Goal: Task Accomplishment & Management: Manage account settings

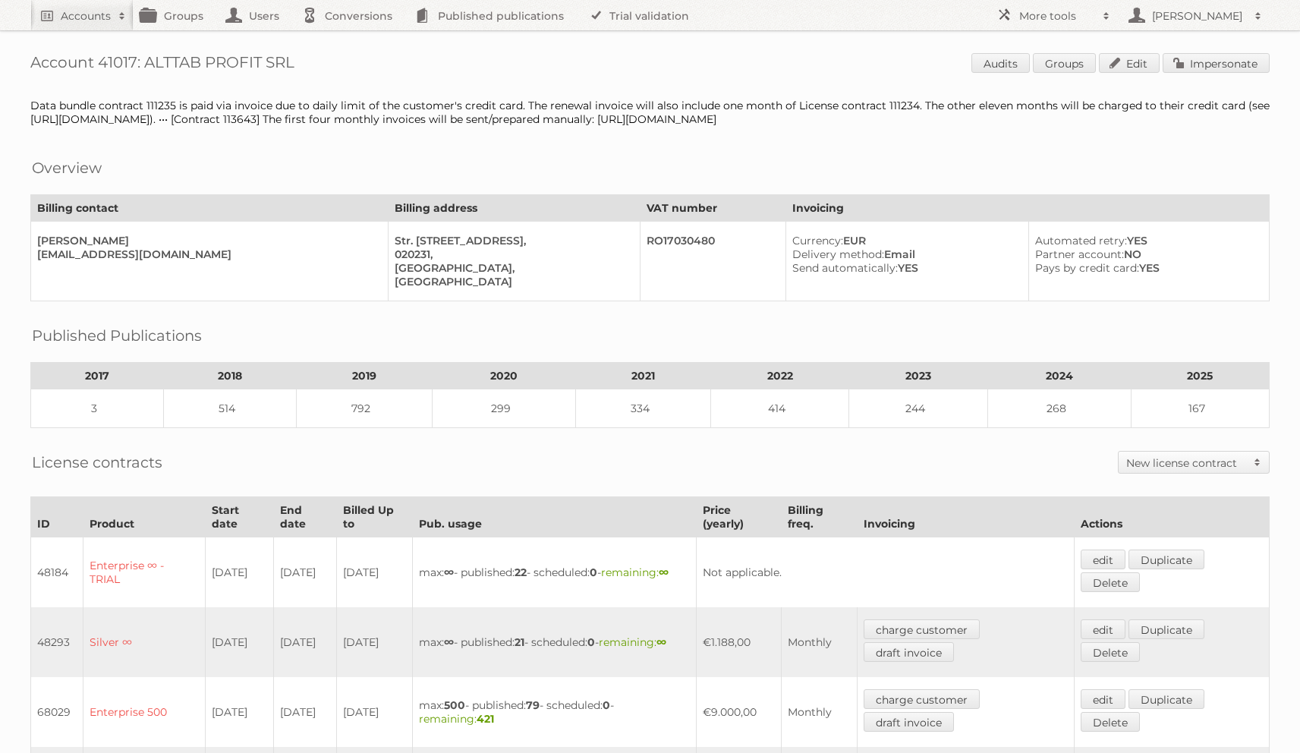
click at [1176, 49] on div "Account 41017: ALTTAB PROFIT SRL Audits Groups Edit Impersonate Data bundle con…" at bounding box center [650, 731] width 1300 height 1463
click at [1173, 52] on div "Account 41017: ALTTAB PROFIT SRL Audits Groups Edit Impersonate Data bundle con…" at bounding box center [650, 731] width 1300 height 1463
click at [1171, 59] on link "Impersonate" at bounding box center [1216, 63] width 107 height 20
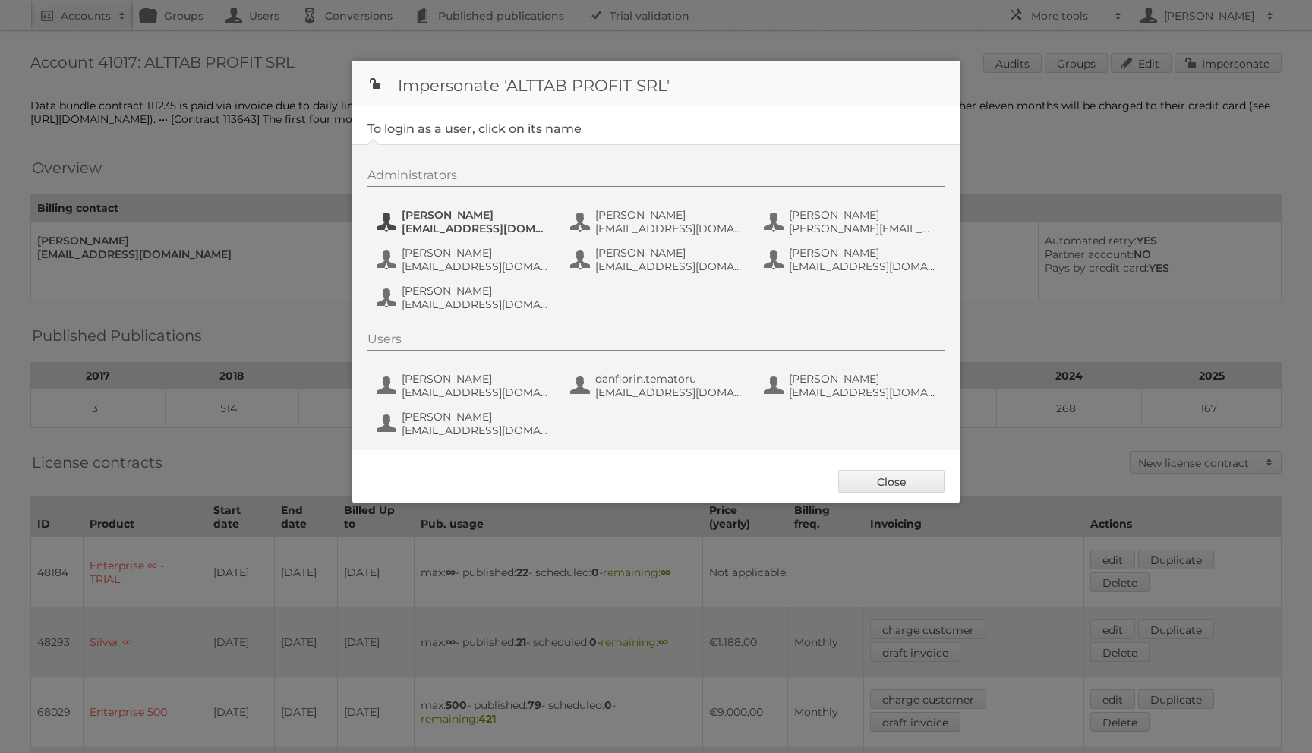
click at [425, 229] on span "andrea_damian@supeco.ro" at bounding box center [475, 229] width 147 height 14
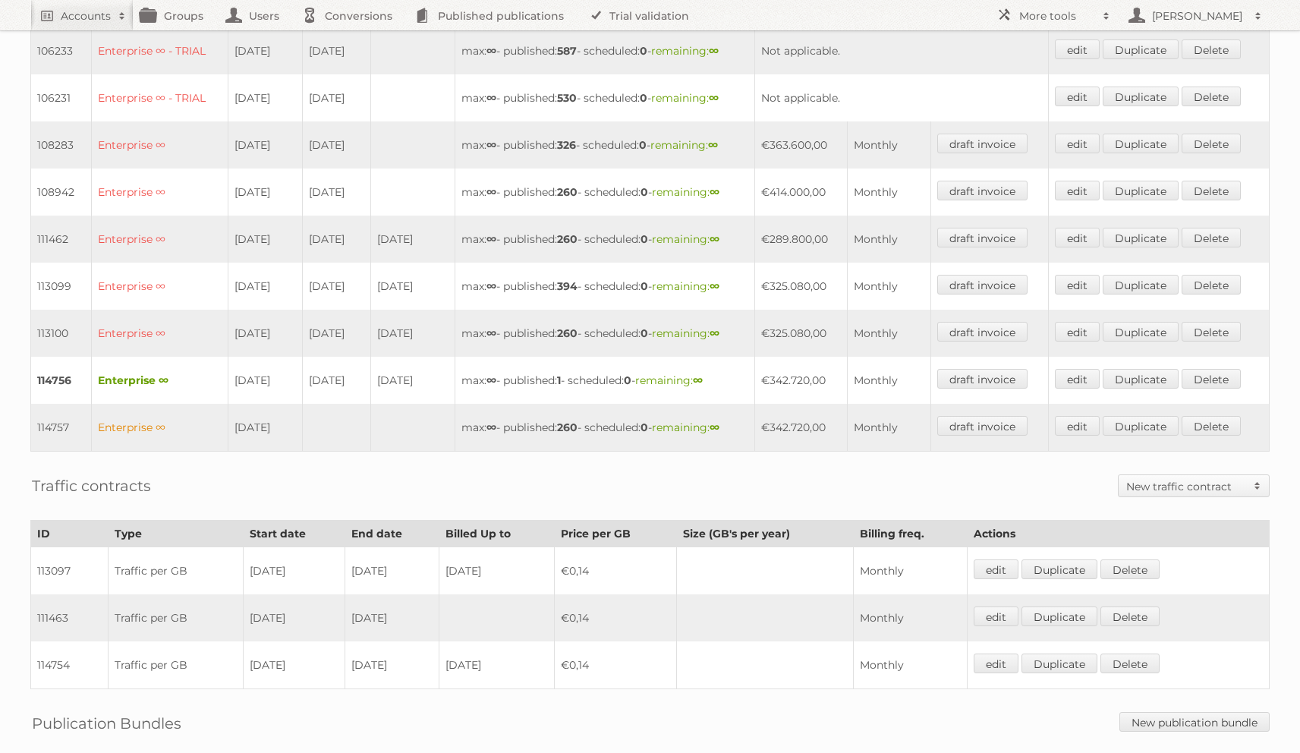
scroll to position [715, 0]
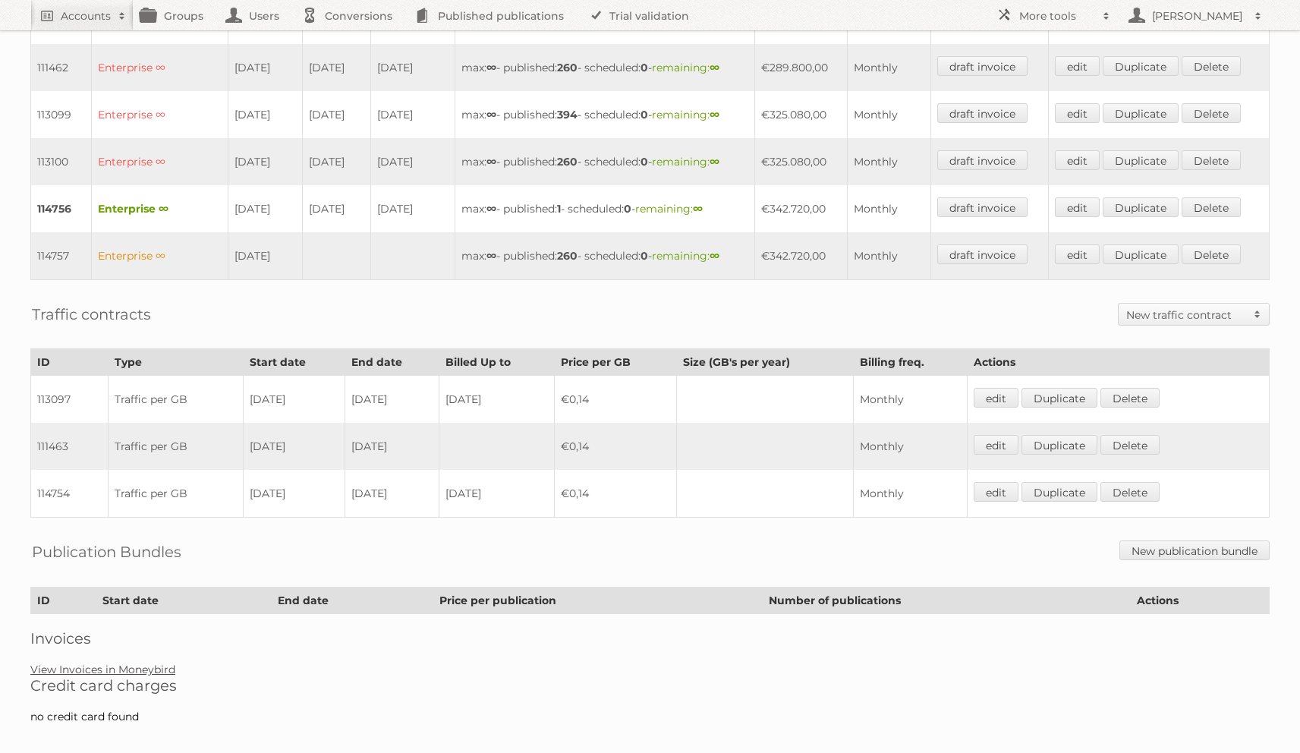
click at [122, 663] on link "View Invoices in Moneybird" at bounding box center [102, 670] width 145 height 14
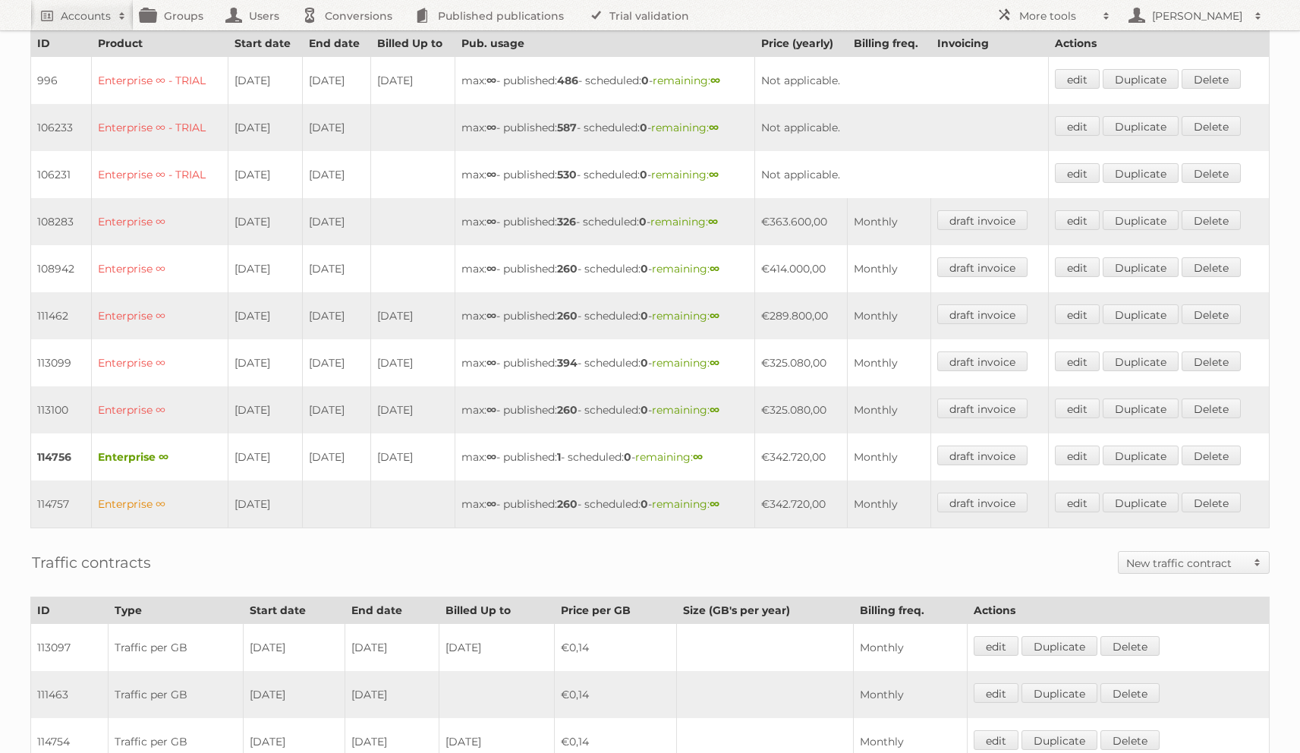
scroll to position [477, 0]
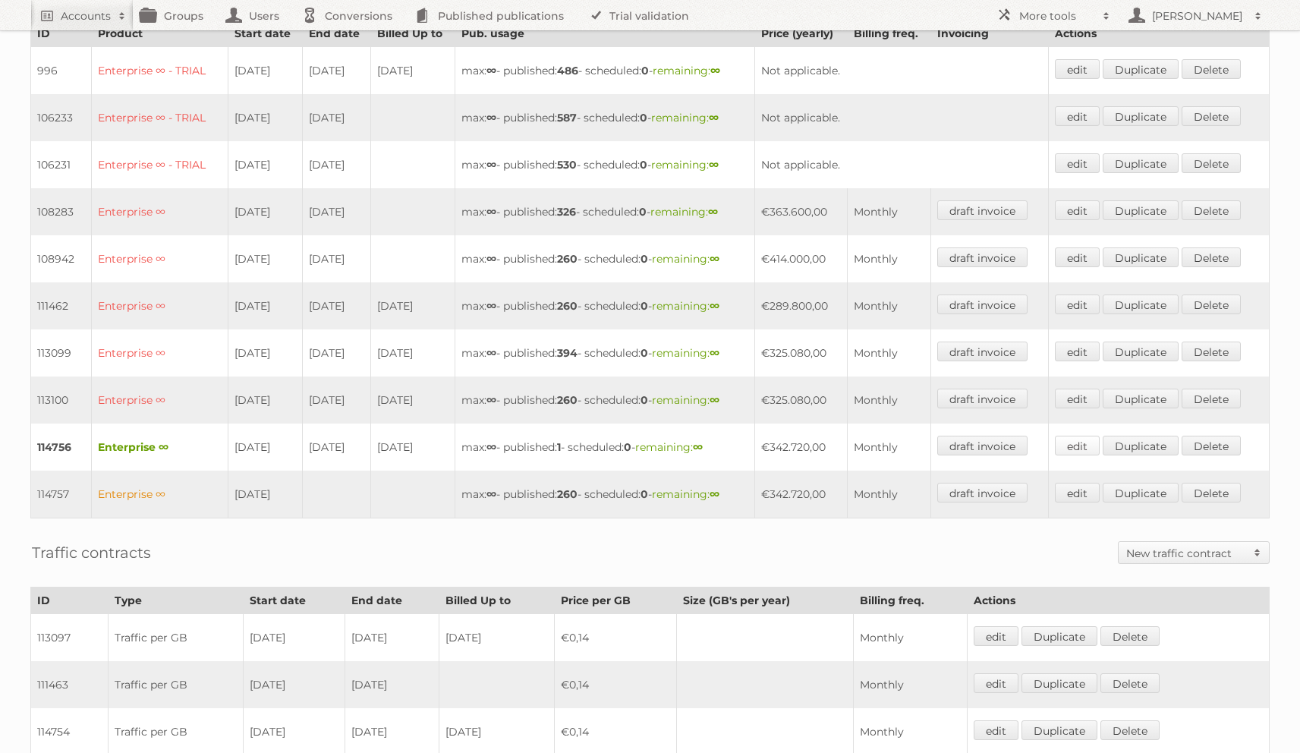
click at [1087, 436] on link "edit" at bounding box center [1077, 446] width 45 height 20
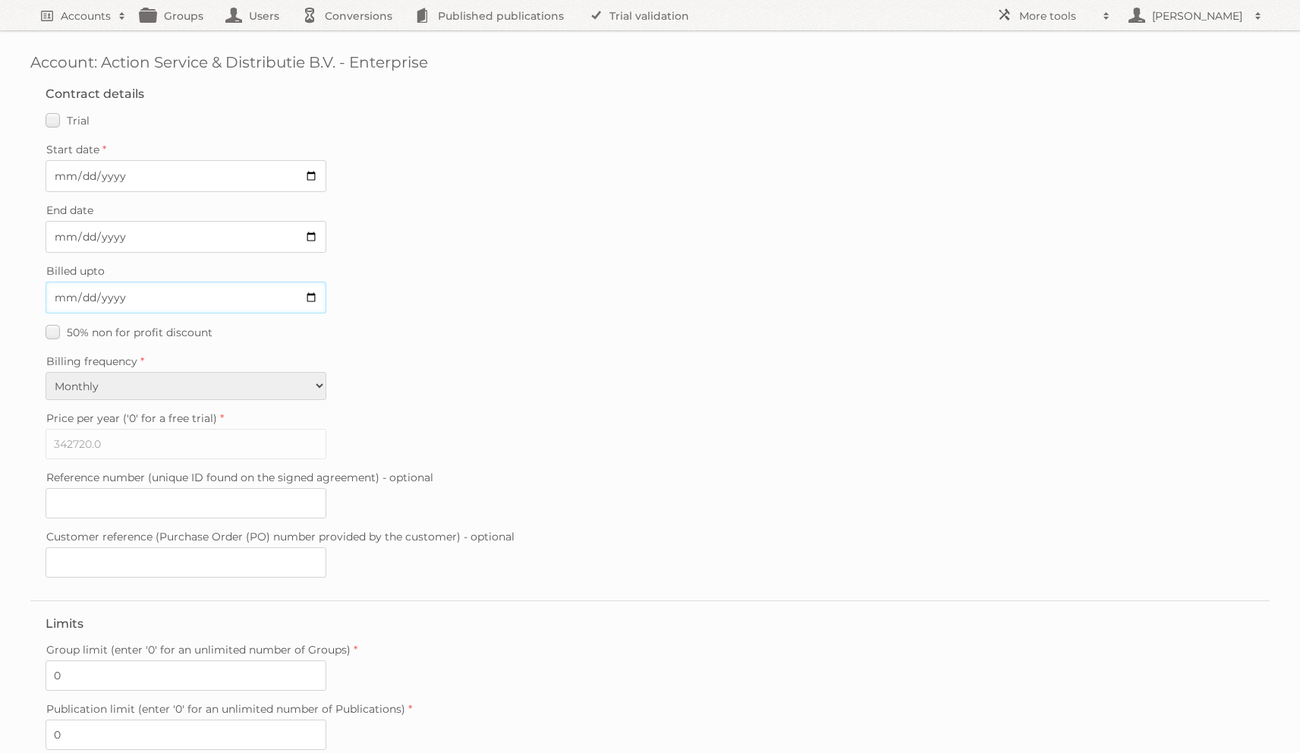
click at [79, 295] on input "2025-10-31" at bounding box center [186, 298] width 281 height 32
type input "2025-11-30"
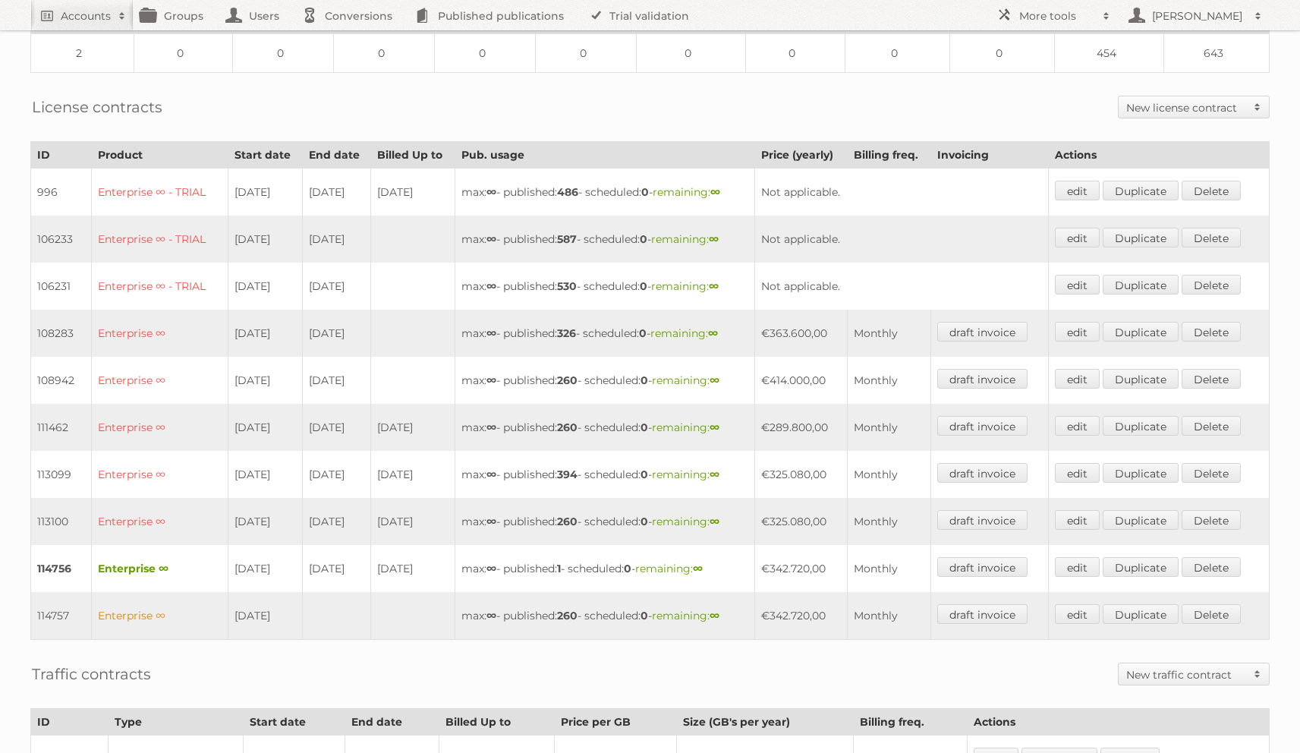
scroll to position [365, 0]
